Goal: Find specific page/section: Find specific page/section

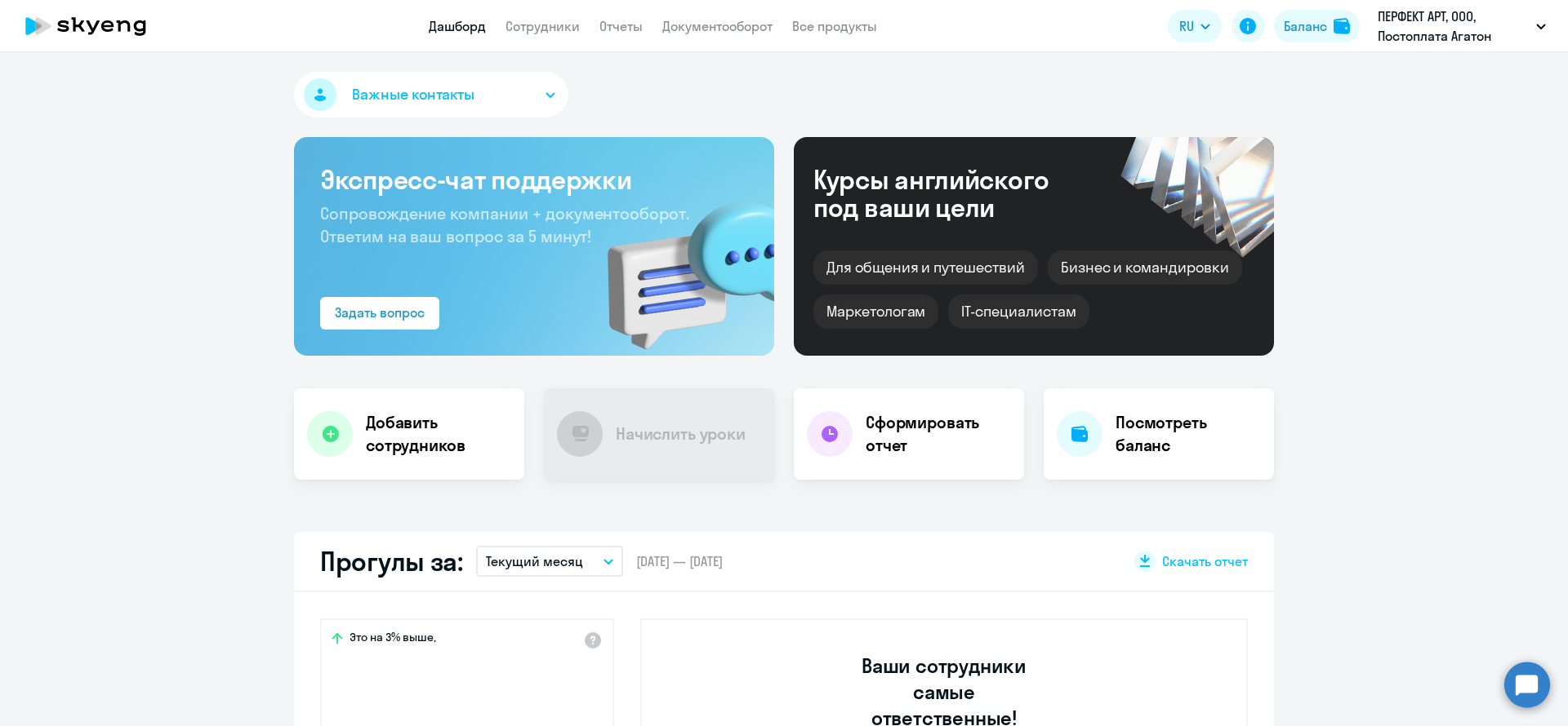
select select "30"
click at [559, 21] on link "Сотрудники" at bounding box center [542, 25] width 75 height 16
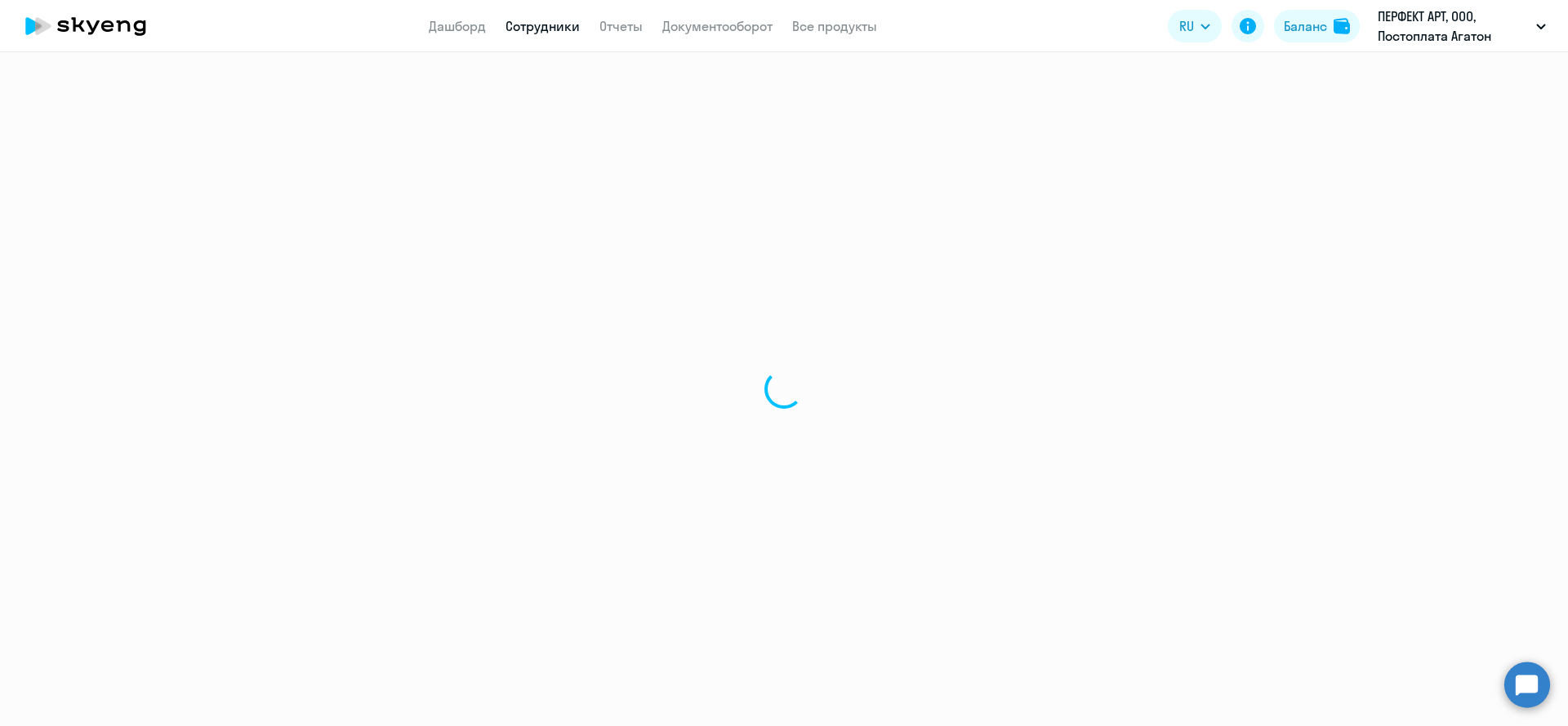
select select "30"
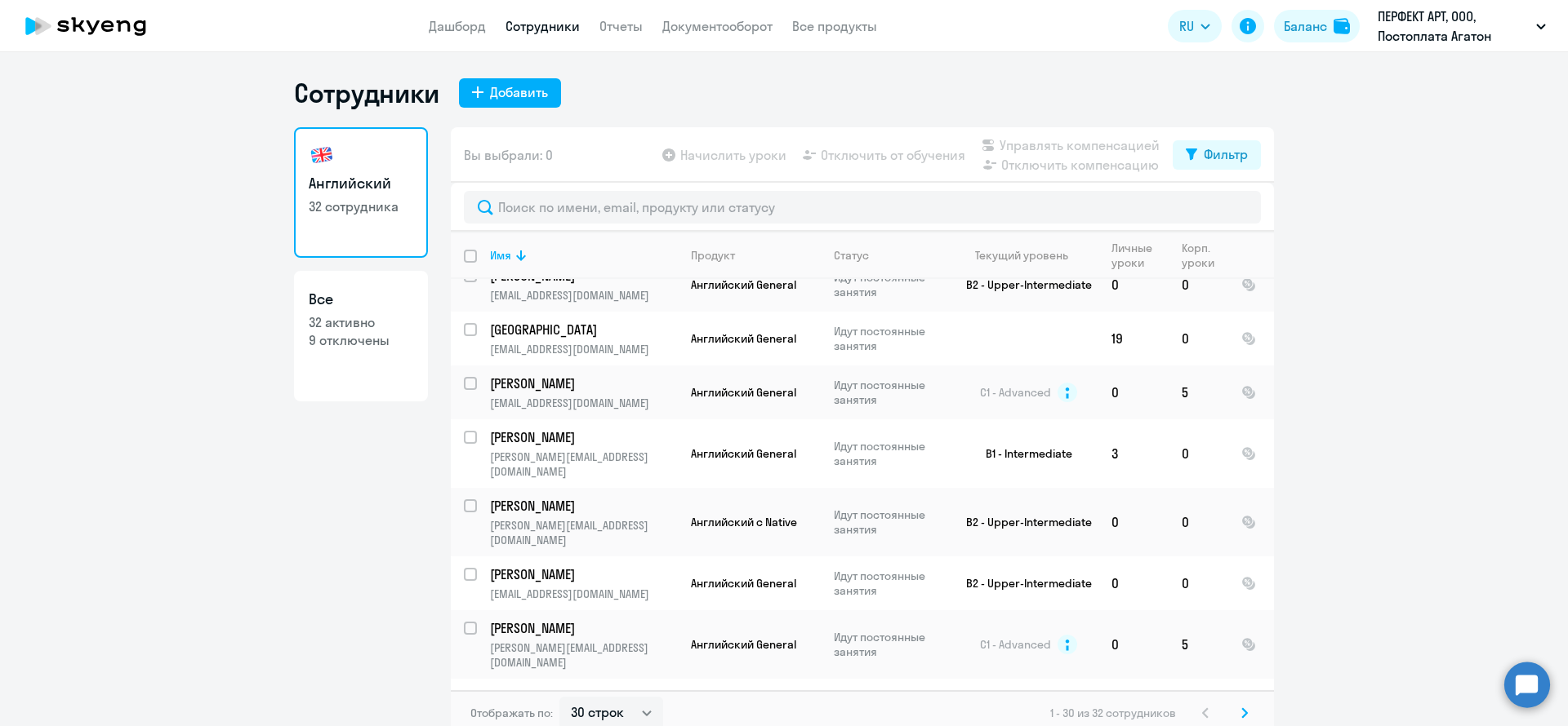
scroll to position [470, 0]
